Goal: Use online tool/utility: Utilize a website feature to perform a specific function

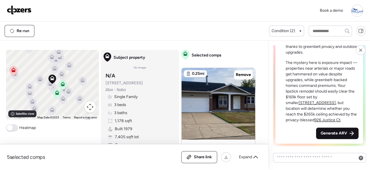
click at [333, 129] on div "Generate ARV" at bounding box center [337, 133] width 42 height 11
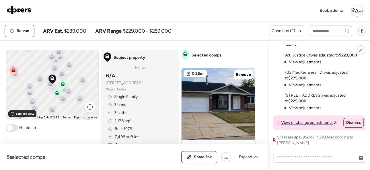
click at [26, 7] on img at bounding box center [19, 9] width 25 height 9
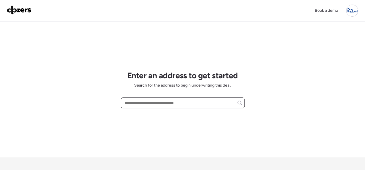
click at [141, 103] on input "text" at bounding box center [182, 103] width 119 height 8
paste input "**********"
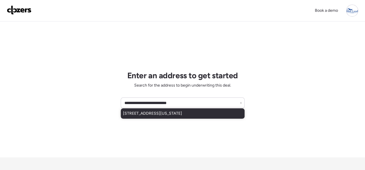
click at [156, 111] on span "[STREET_ADDRESS][US_STATE]" at bounding box center [152, 114] width 59 height 6
type input "**********"
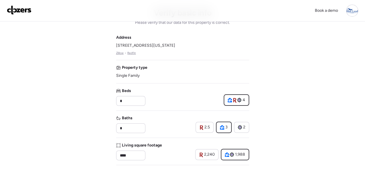
scroll to position [29, 0]
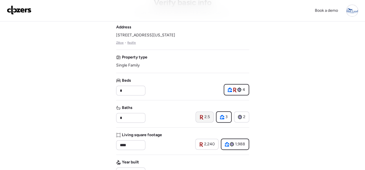
click at [205, 117] on span "2.5" at bounding box center [207, 117] width 5 height 6
type input "***"
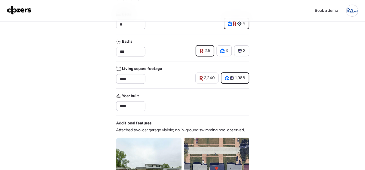
scroll to position [86, 0]
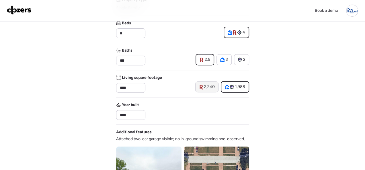
click at [205, 85] on span "2,240" at bounding box center [209, 87] width 11 height 6
type input "****"
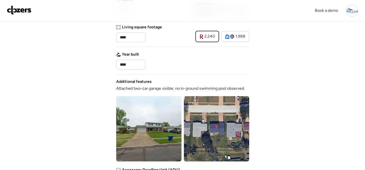
scroll to position [229, 0]
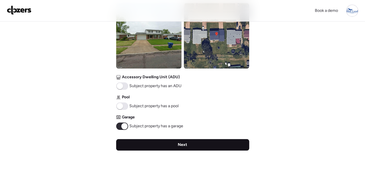
click at [180, 145] on span "Next" at bounding box center [182, 145] width 9 height 6
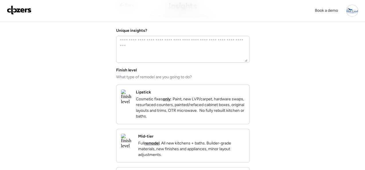
scroll to position [0, 0]
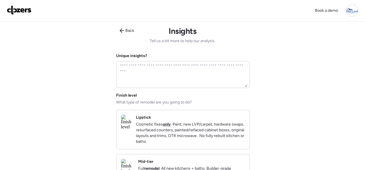
click at [221, 118] on div "Lipstick Cosmetic fixes only : Paint, new LVP/carpet, hardware swaps, resurface…" at bounding box center [190, 130] width 109 height 30
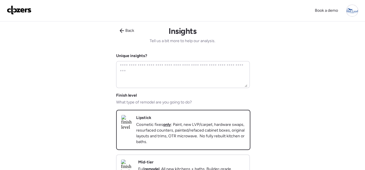
scroll to position [143, 0]
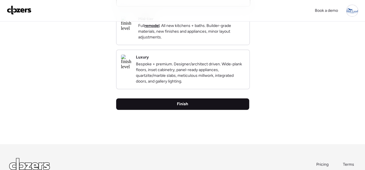
click at [173, 110] on div "Finish" at bounding box center [182, 103] width 133 height 11
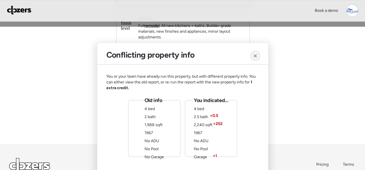
click at [255, 54] on icon at bounding box center [255, 56] width 5 height 5
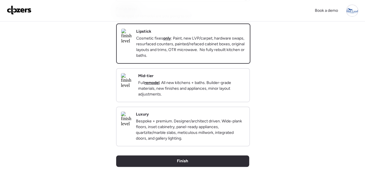
scroll to position [0, 0]
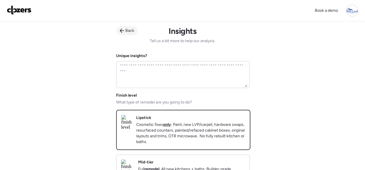
click at [121, 30] on icon at bounding box center [122, 30] width 5 height 5
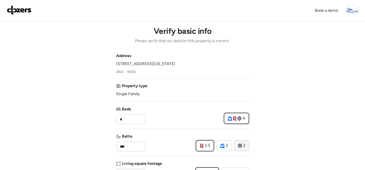
click at [239, 144] on icon at bounding box center [240, 145] width 4 height 5
type input "*"
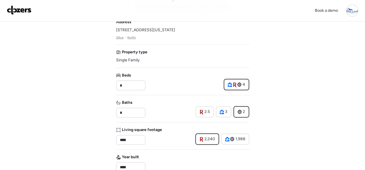
scroll to position [86, 0]
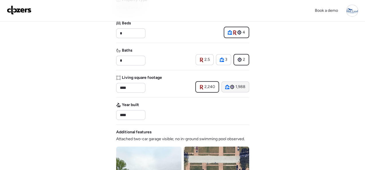
click at [237, 86] on span "1,988" at bounding box center [241, 87] width 10 height 6
type input "****"
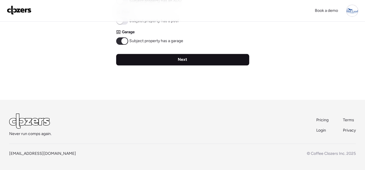
click at [184, 61] on span "Next" at bounding box center [182, 60] width 9 height 6
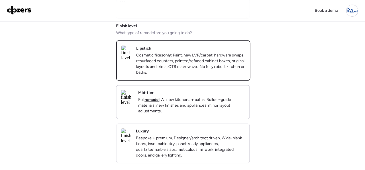
scroll to position [115, 0]
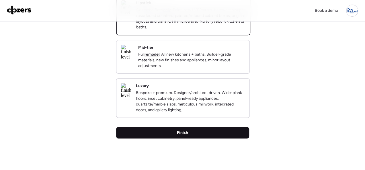
click at [191, 139] on div "Finish" at bounding box center [182, 132] width 133 height 11
